Goal: Information Seeking & Learning: Understand process/instructions

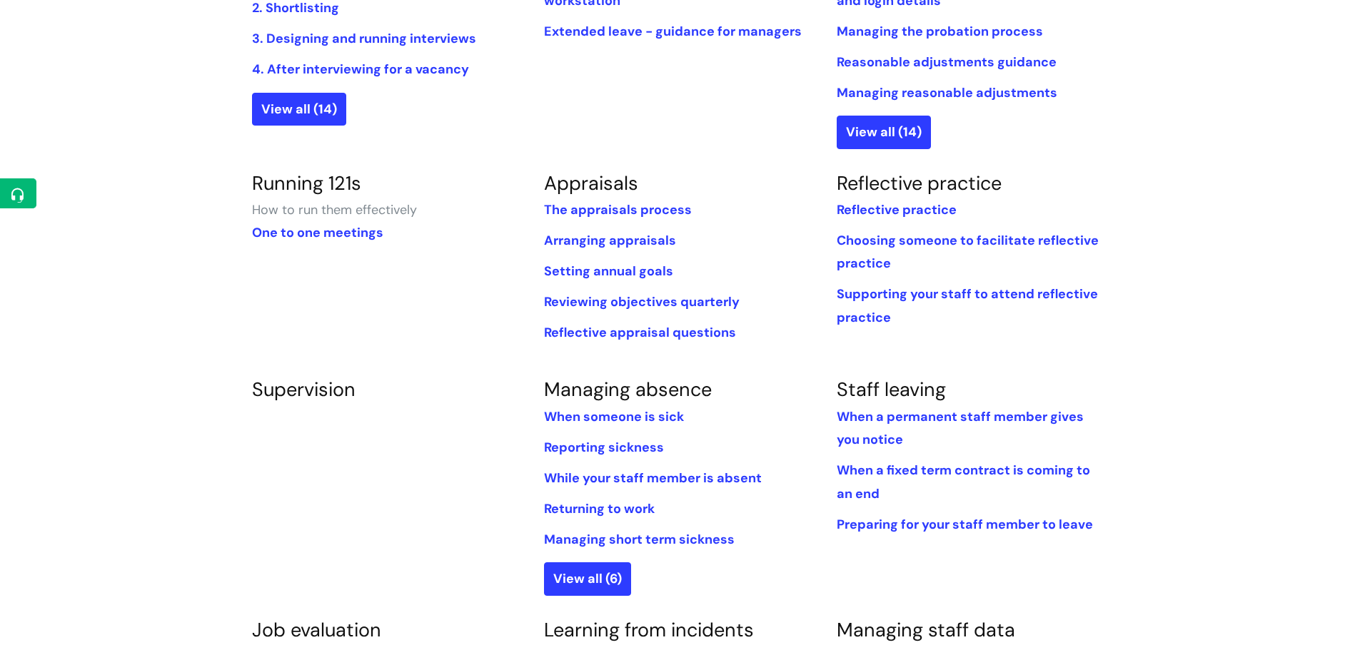
scroll to position [642, 0]
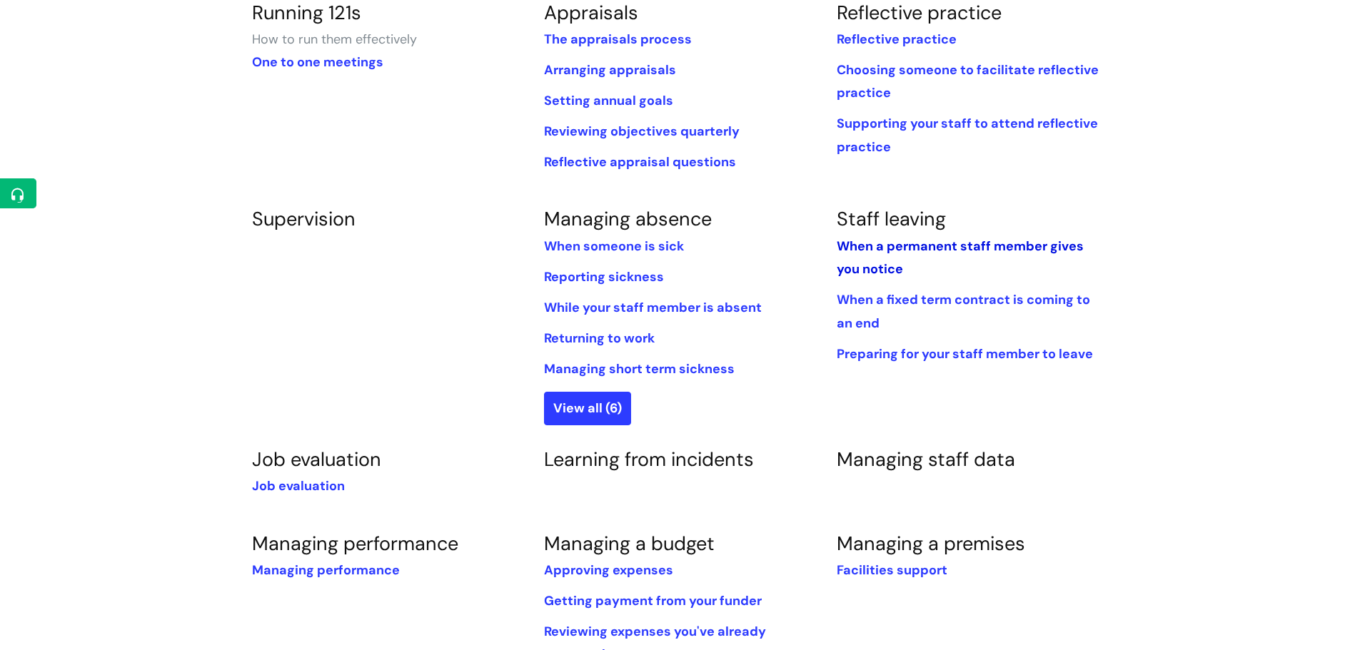
click at [974, 249] on link "When a permanent staff member gives you notice" at bounding box center [959, 258] width 247 height 40
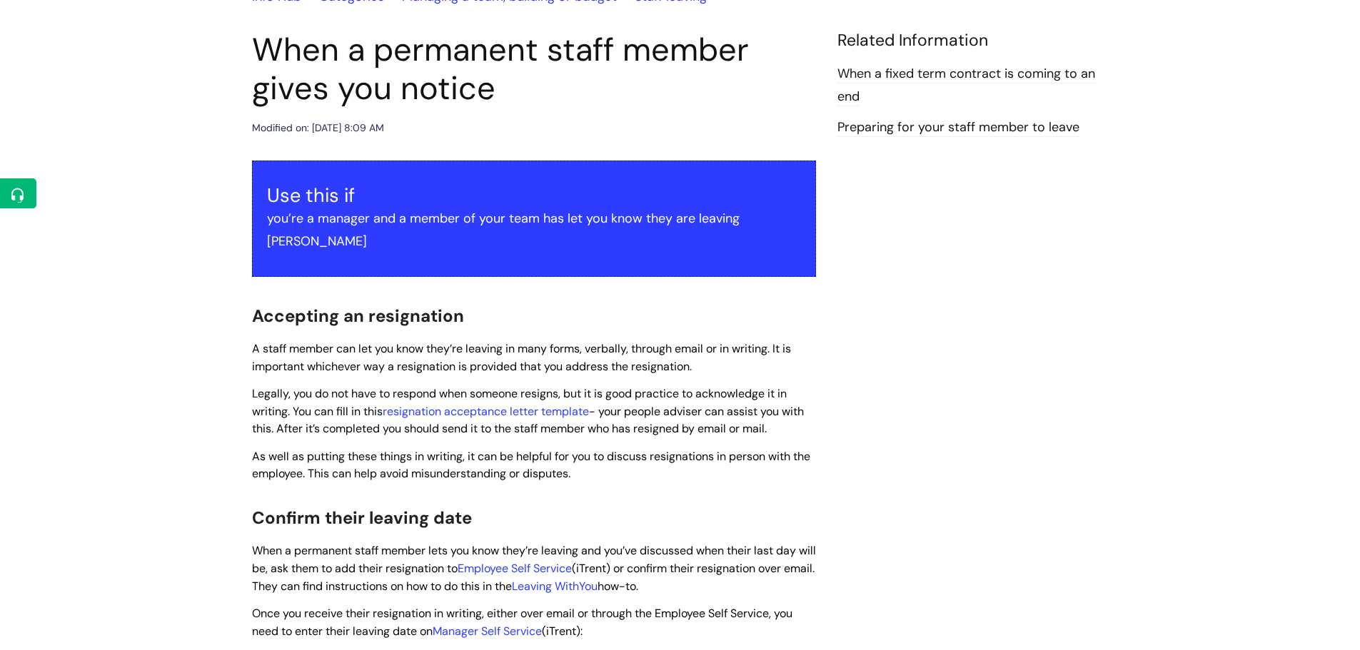
scroll to position [143, 0]
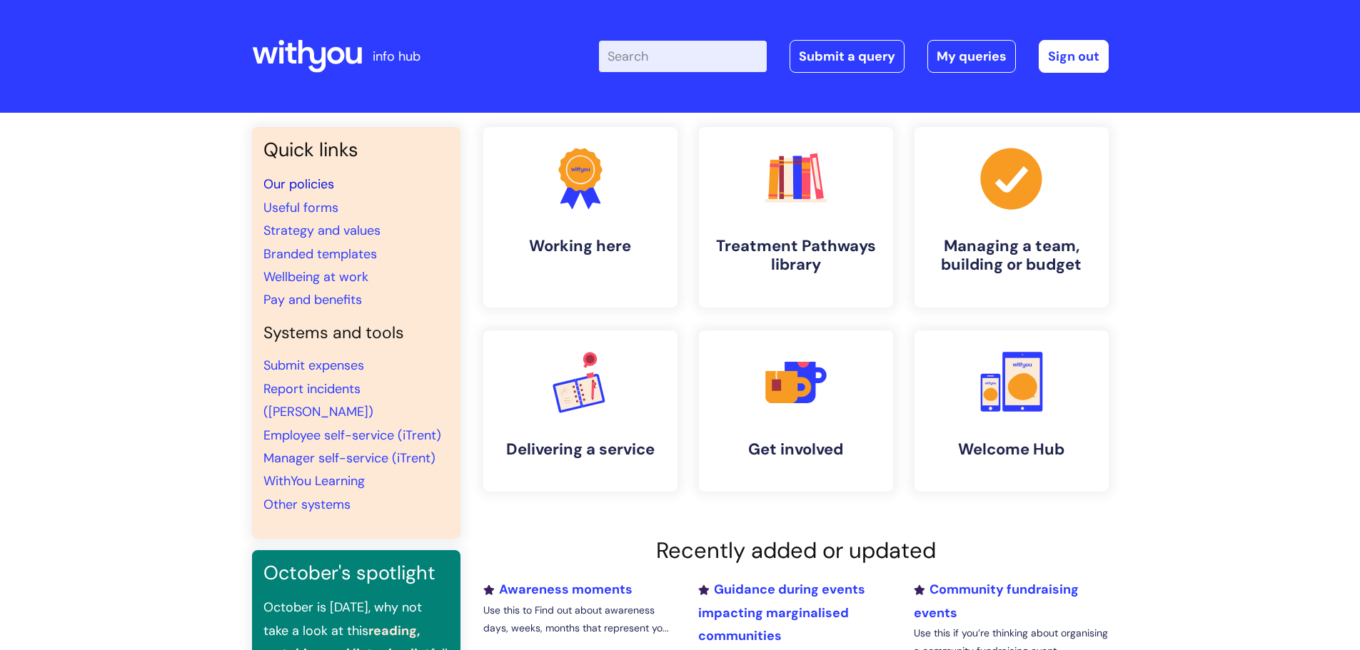
click at [297, 179] on link "Our policies" at bounding box center [298, 184] width 71 height 17
